Goal: Feedback & Contribution: Contribute content

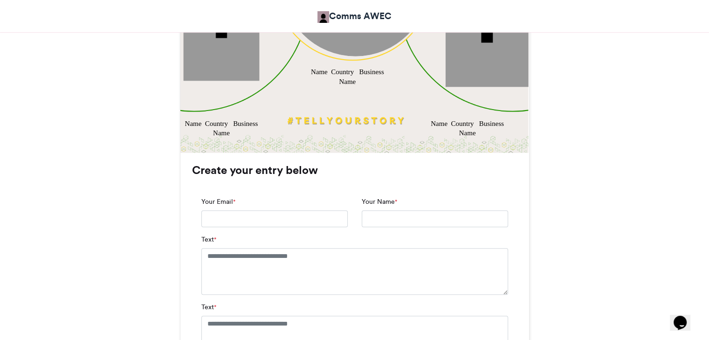
scroll to position [488, 0]
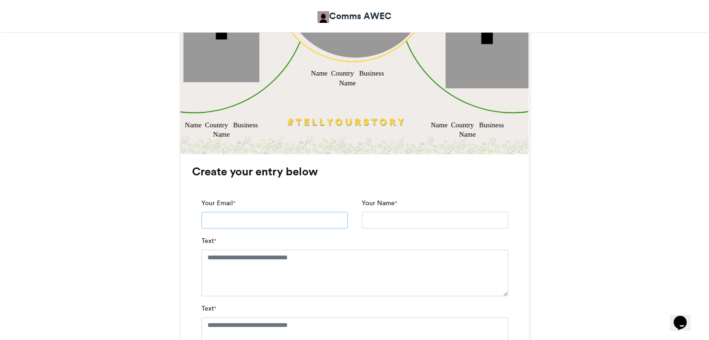
click at [206, 222] on input "Your Email *" at bounding box center [274, 220] width 146 height 17
type input "**********"
click at [220, 268] on textarea "Text *" at bounding box center [354, 272] width 307 height 47
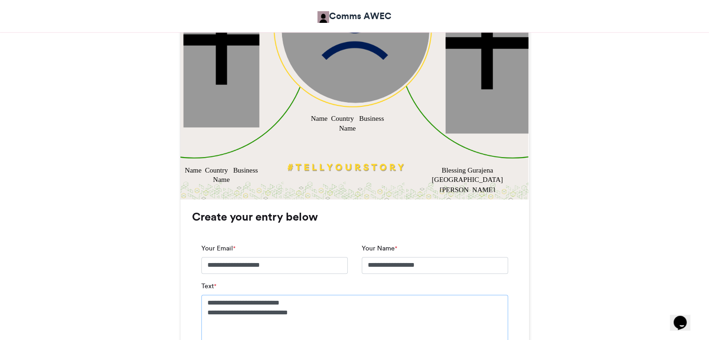
scroll to position [443, 0]
type textarea "**********"
click at [506, 182] on img at bounding box center [353, 25] width 350 height 350
click at [313, 198] on img at bounding box center [353, 25] width 350 height 350
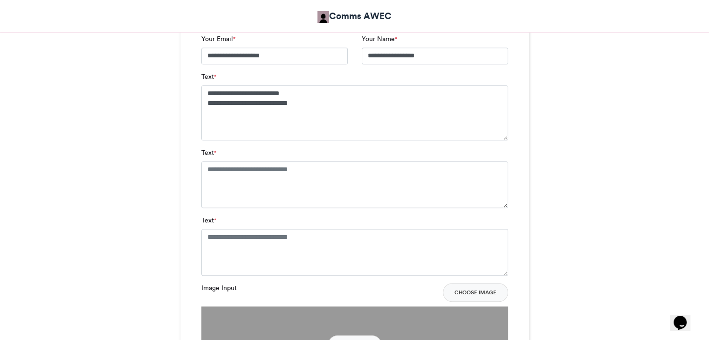
scroll to position [629, 0]
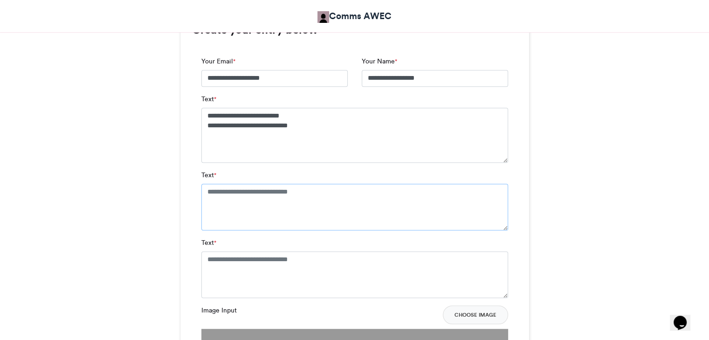
click at [215, 193] on textarea "Text *" at bounding box center [354, 207] width 307 height 47
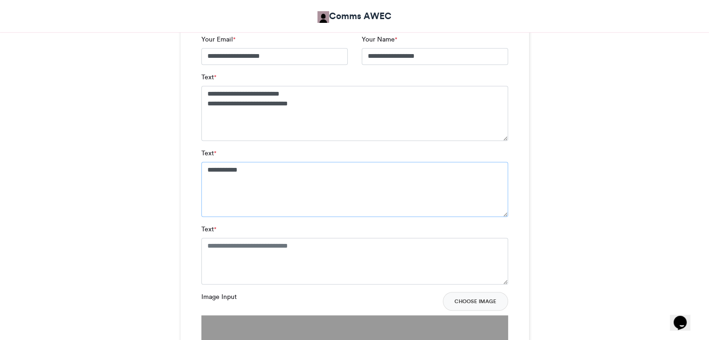
scroll to position [653, 0]
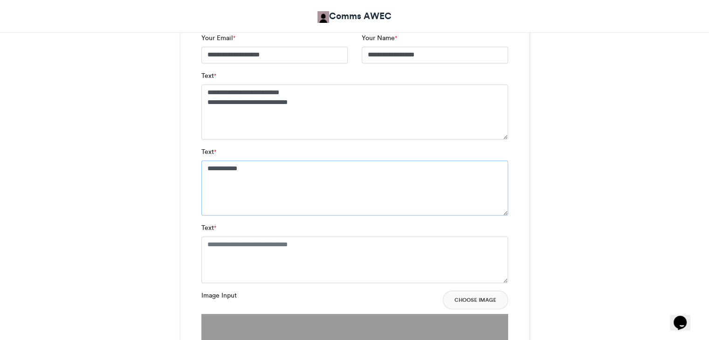
click at [235, 209] on textarea "**********" at bounding box center [354, 187] width 307 height 55
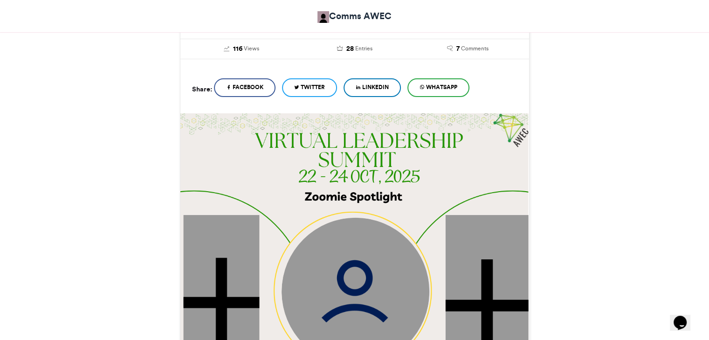
scroll to position [180, 0]
type textarea "**********"
click at [348, 53] on span "28" at bounding box center [349, 49] width 7 height 10
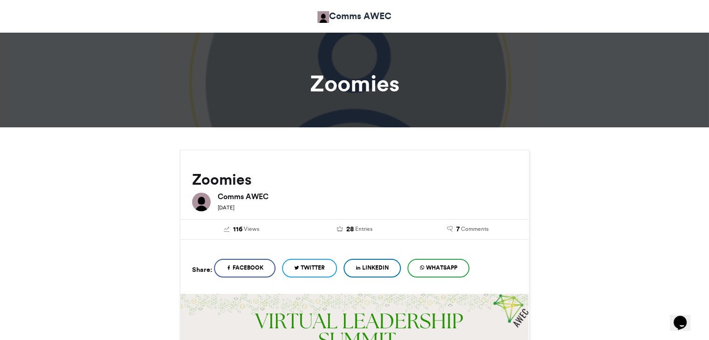
click at [218, 23] on div "Comms AWEC" at bounding box center [354, 16] width 517 height 23
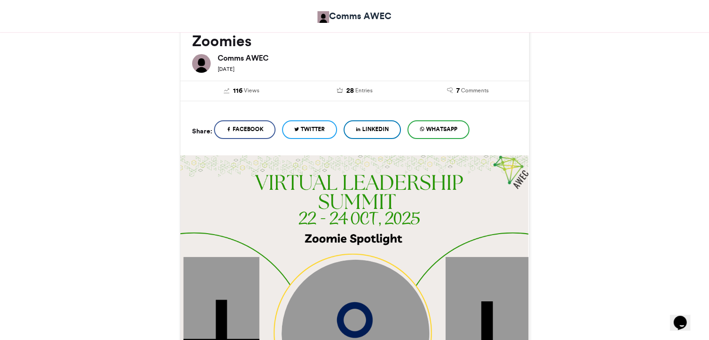
scroll to position [139, 0]
click at [235, 92] on span "116" at bounding box center [237, 90] width 9 height 10
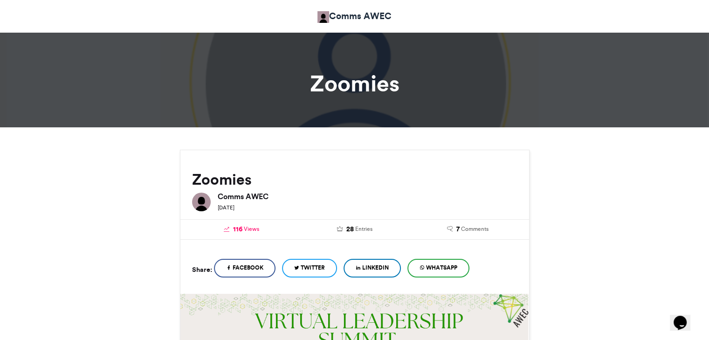
click at [232, 232] on link "116 Views" at bounding box center [241, 229] width 99 height 10
click at [240, 226] on span "116" at bounding box center [237, 229] width 9 height 10
click at [470, 232] on span "Comments" at bounding box center [474, 229] width 27 height 8
click at [243, 229] on link "116 Views" at bounding box center [241, 229] width 99 height 10
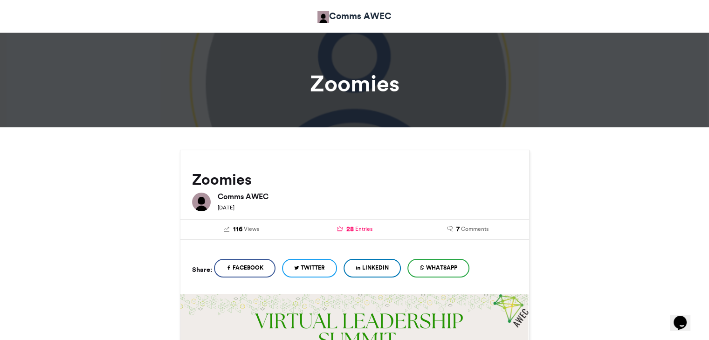
click at [352, 232] on span "28" at bounding box center [349, 229] width 7 height 10
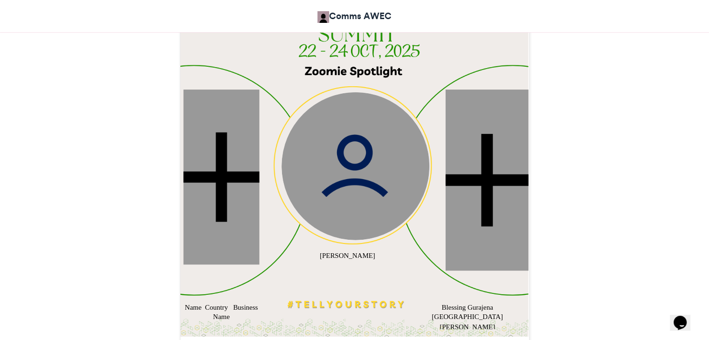
scroll to position [304, 0]
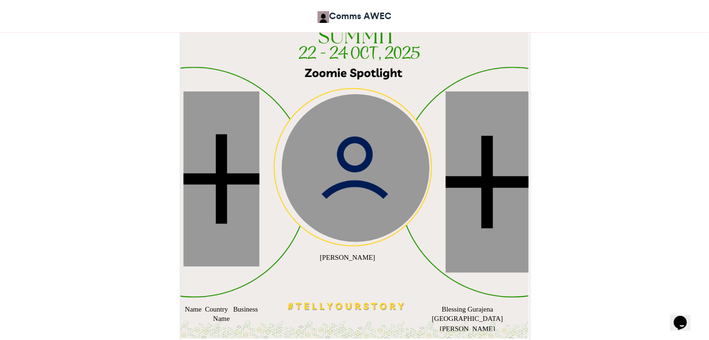
click at [197, 185] on div at bounding box center [221, 178] width 76 height 175
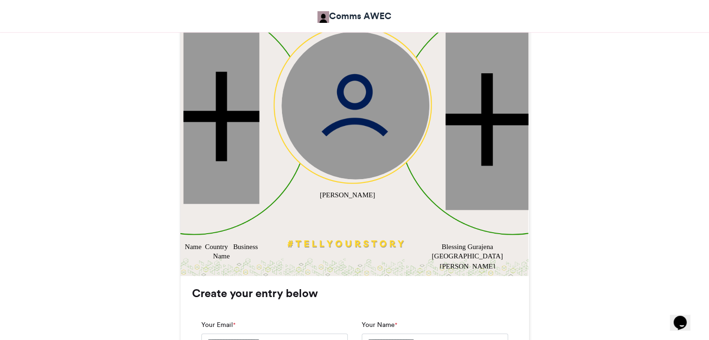
scroll to position [355, 0]
